Goal: Information Seeking & Learning: Learn about a topic

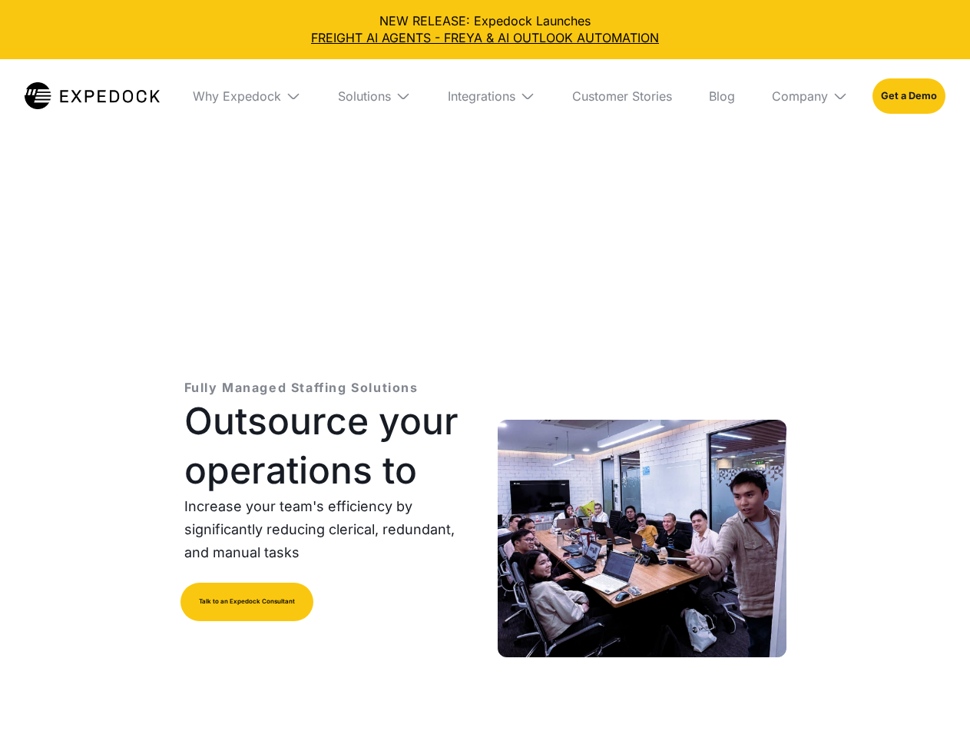
select select
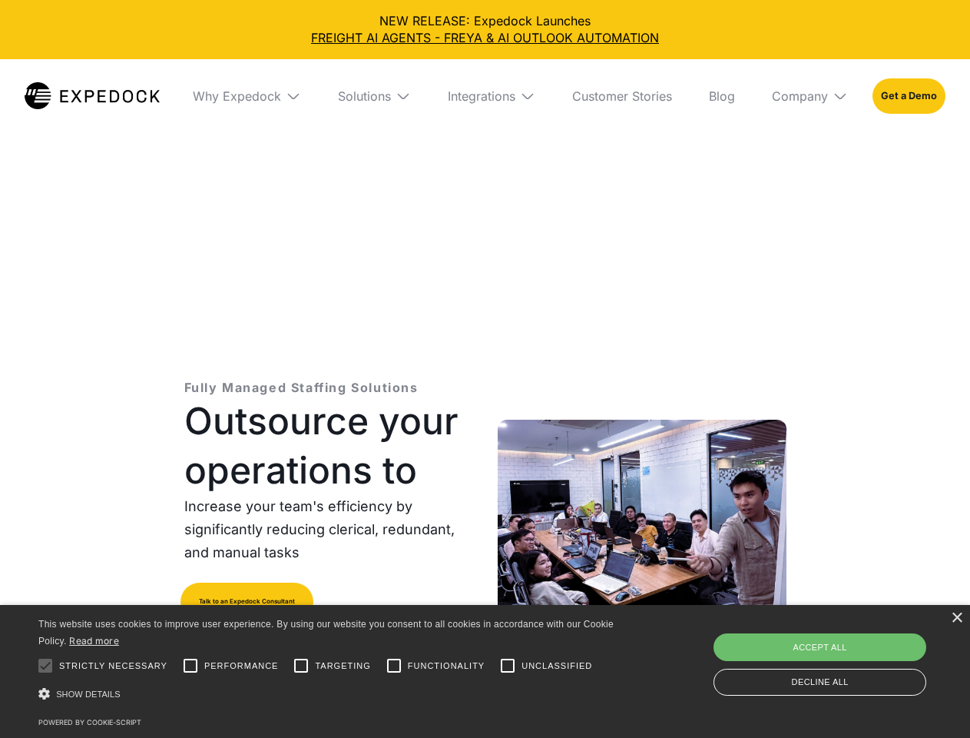
click at [485, 96] on div "Integrations" at bounding box center [482, 95] width 68 height 15
click at [247, 96] on div "Why Expedock" at bounding box center [224, 95] width 88 height 15
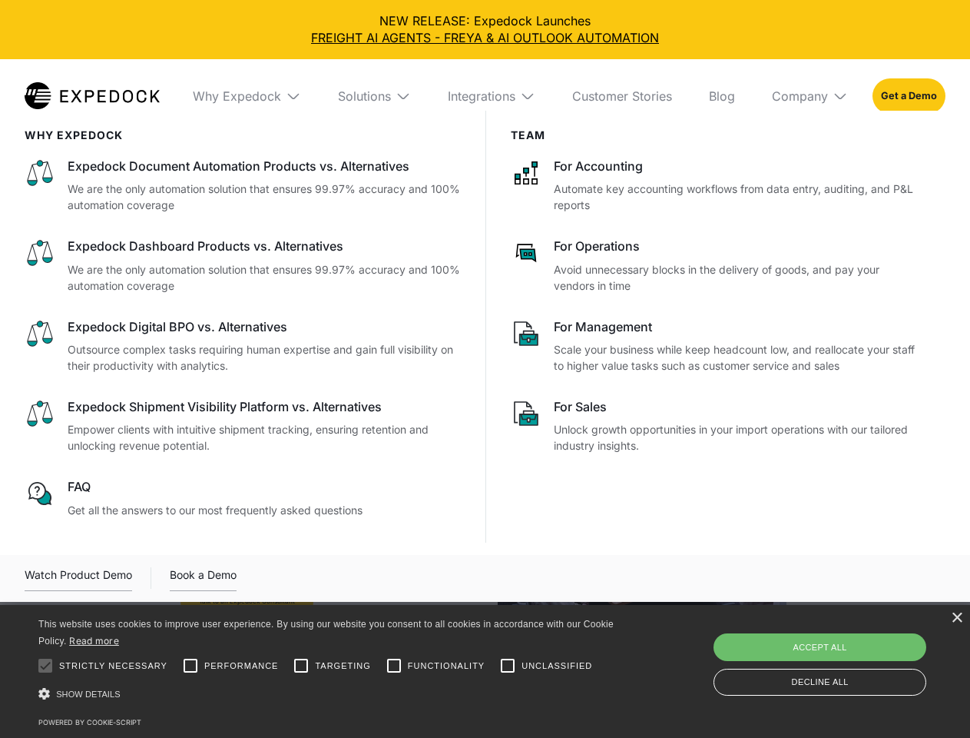
click at [374, 96] on div "Solutions" at bounding box center [364, 95] width 53 height 15
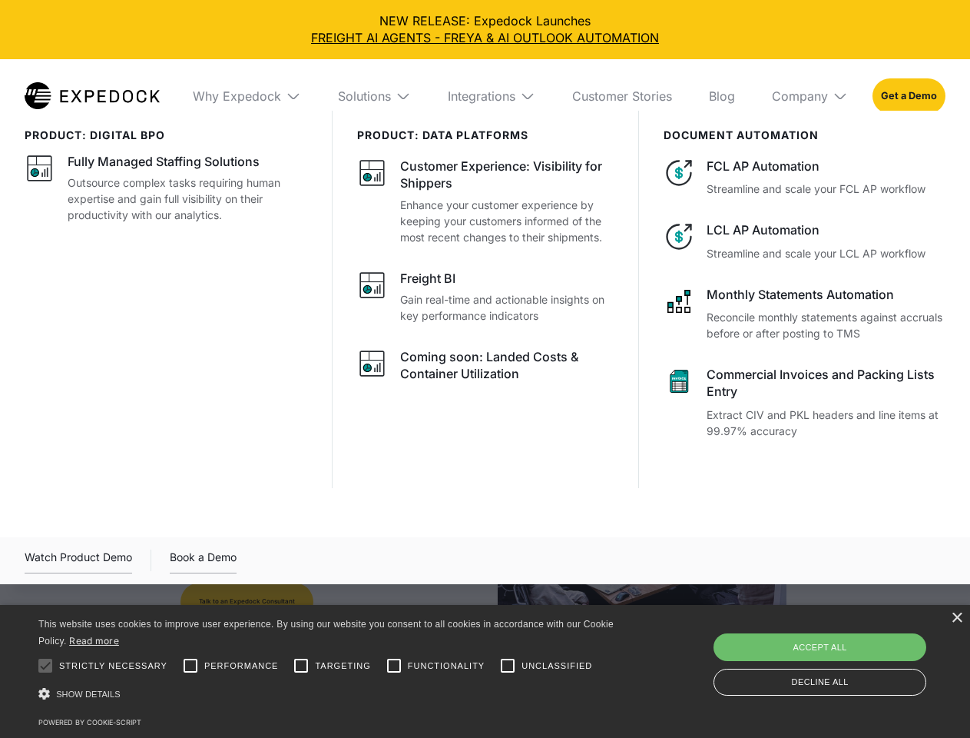
click at [492, 96] on div "Integrations" at bounding box center [482, 95] width 68 height 15
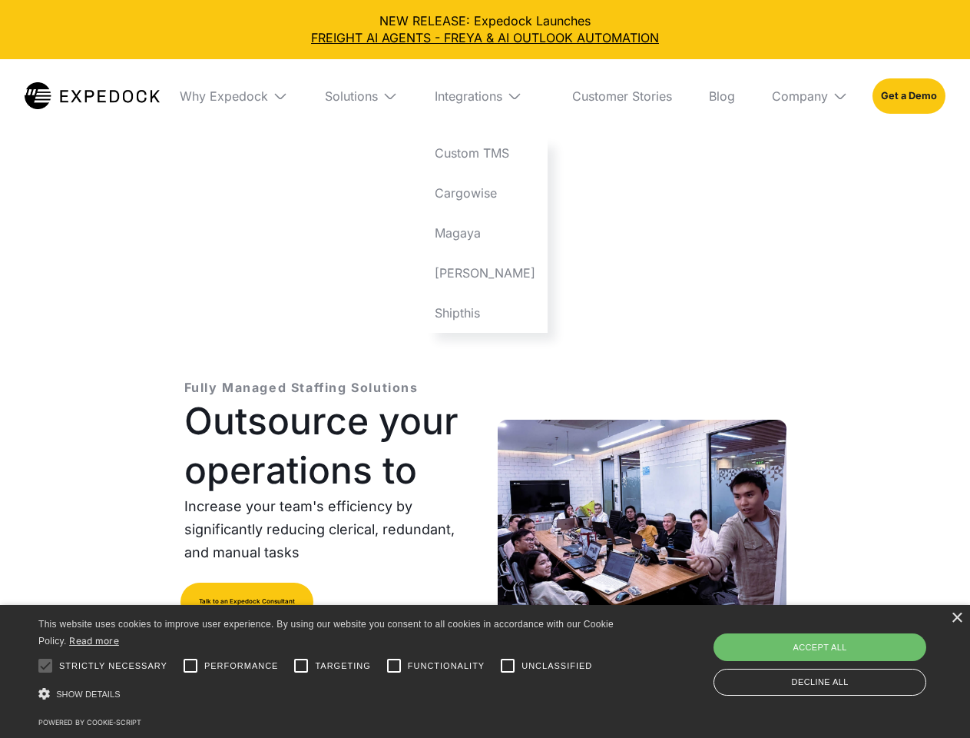
click at [810, 96] on div "Company" at bounding box center [800, 95] width 56 height 15
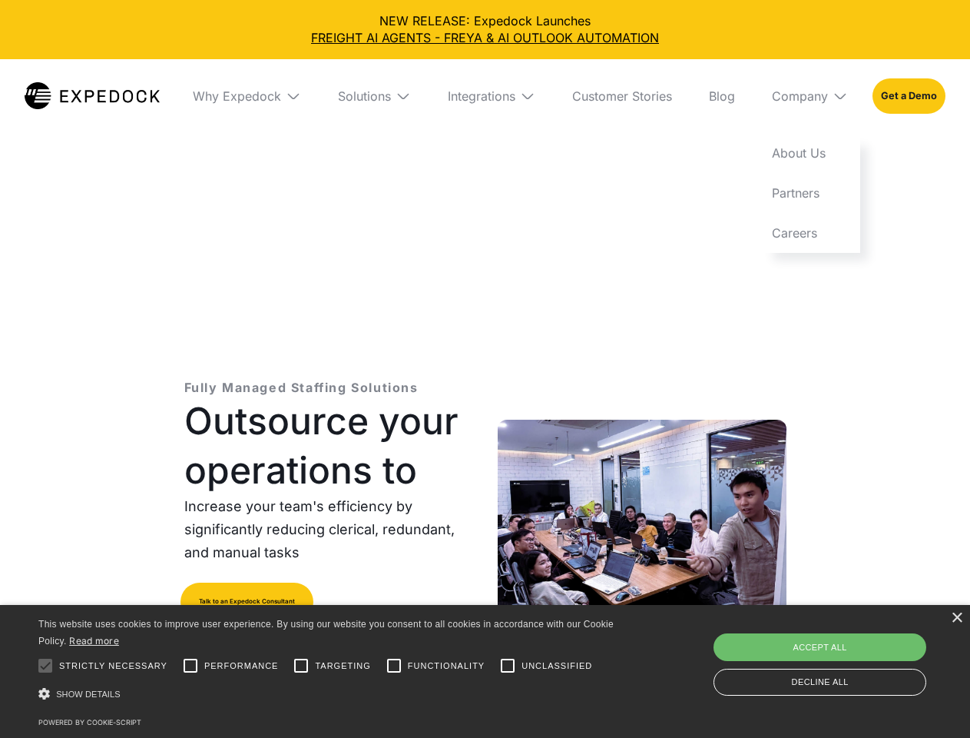
click at [45, 665] on div at bounding box center [45, 665] width 31 height 31
click at [191, 665] on input "Performance" at bounding box center [190, 665] width 31 height 31
checkbox input "true"
